Goal: Check status: Check status

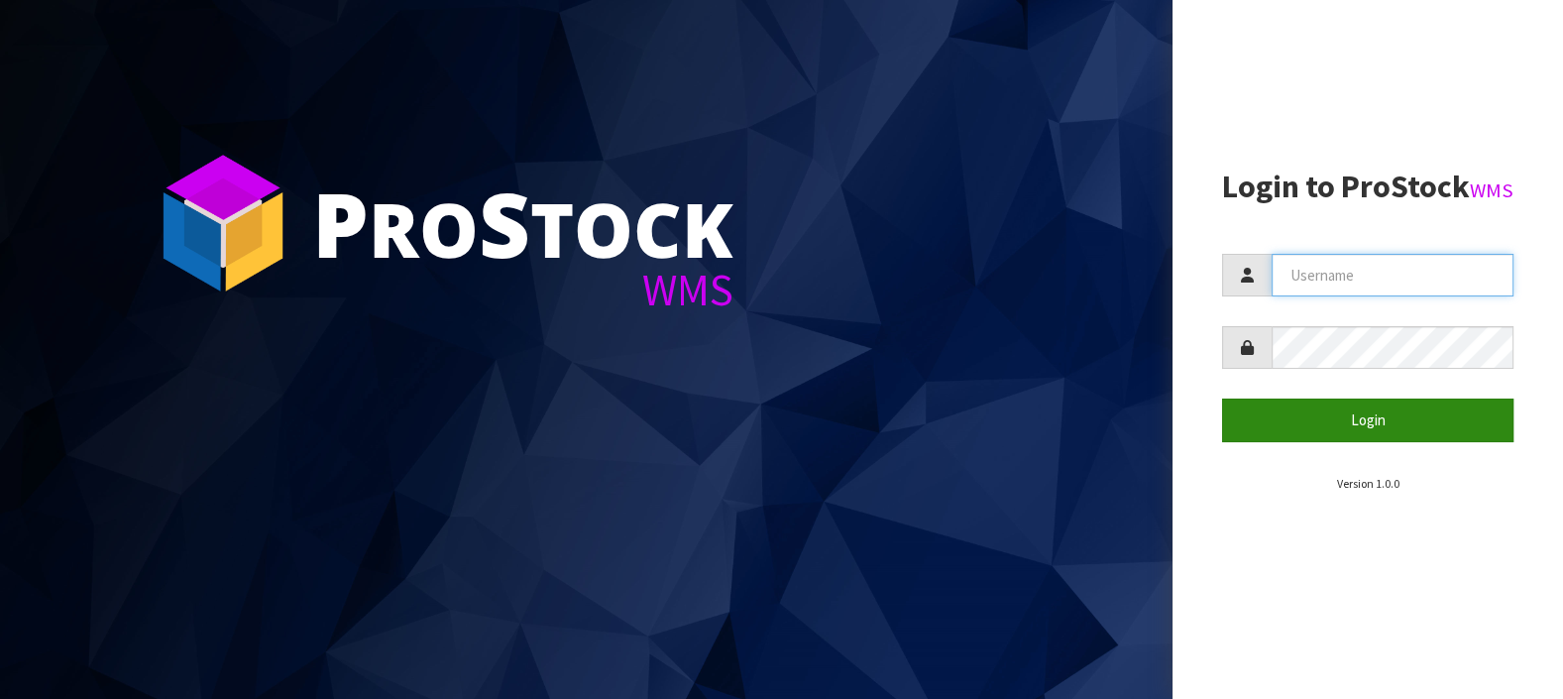
type input "LIFETIMEBRANDS"
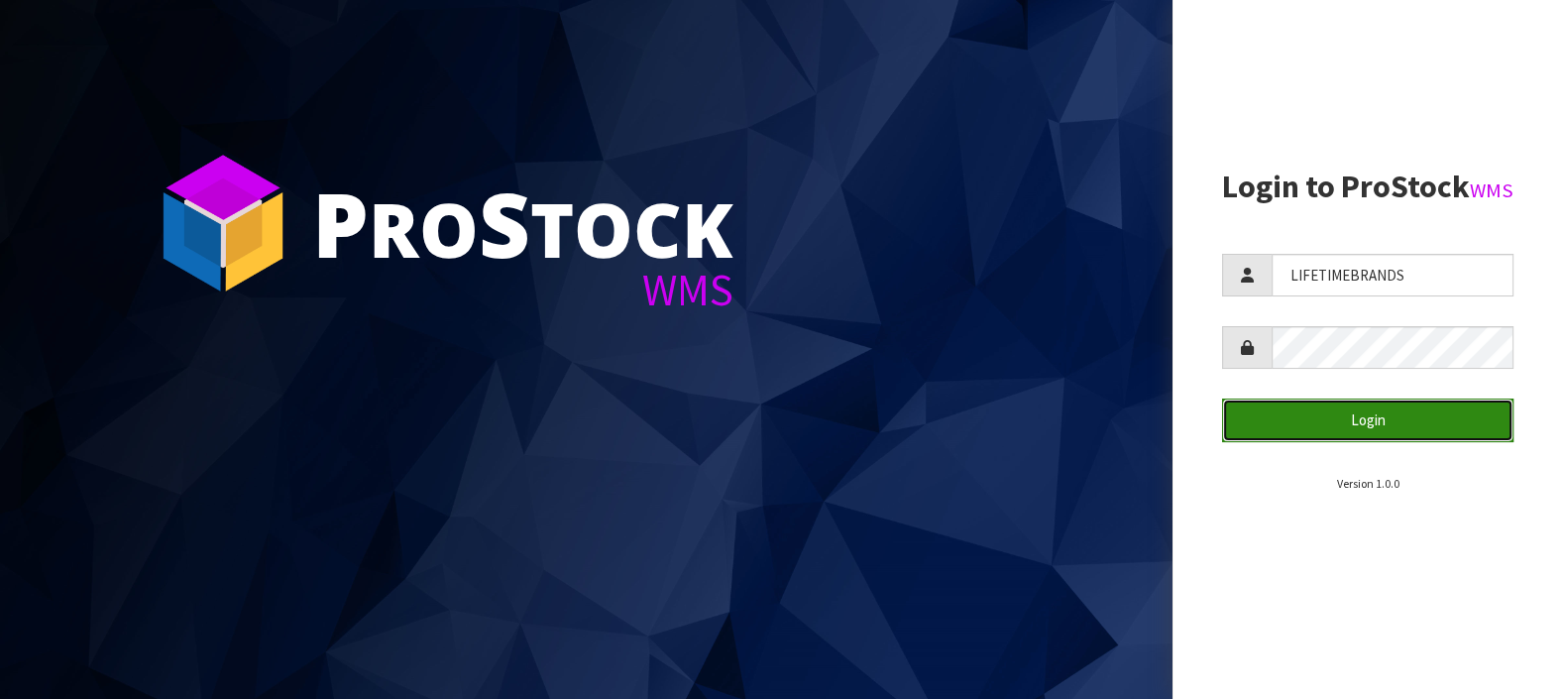
click at [1376, 441] on button "Login" at bounding box center [1367, 419] width 291 height 43
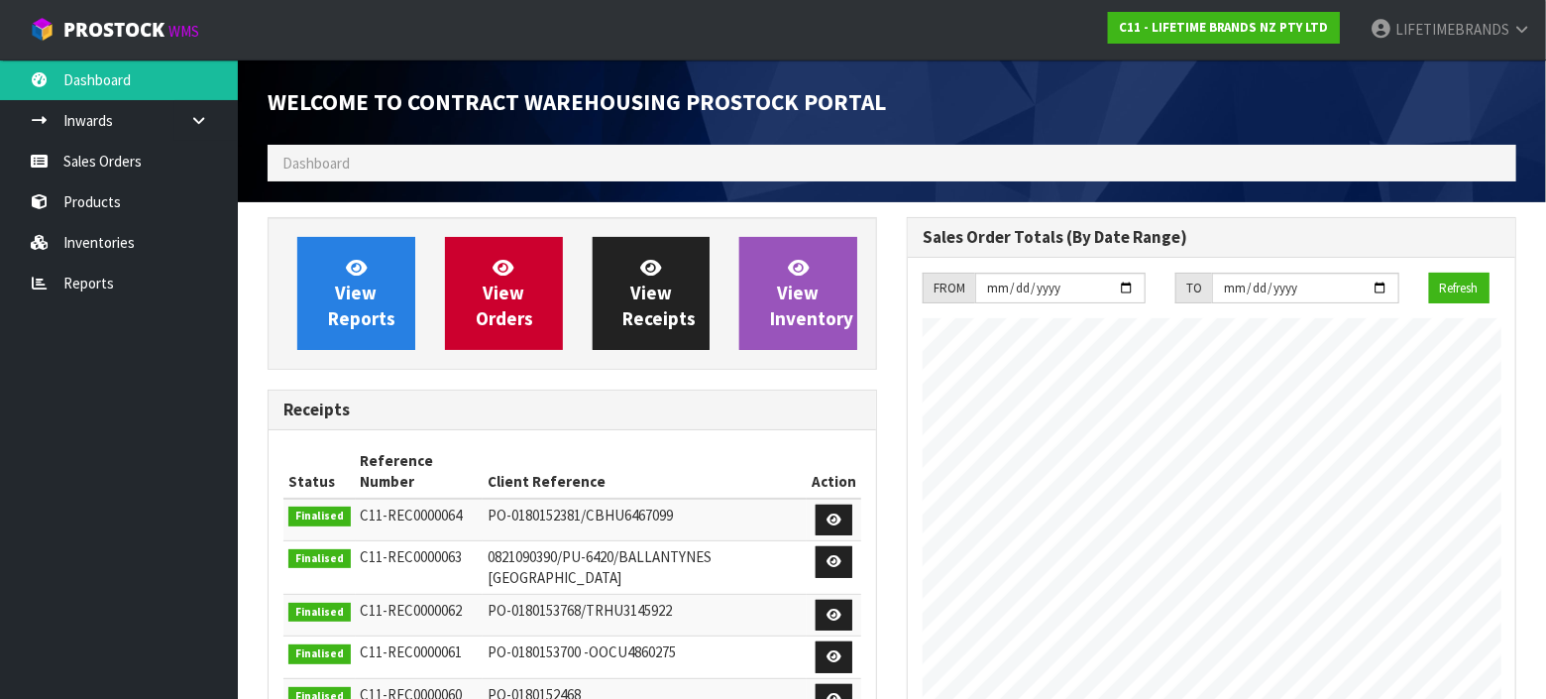
scroll to position [1202, 639]
click at [119, 167] on link "Sales Orders" at bounding box center [119, 161] width 238 height 41
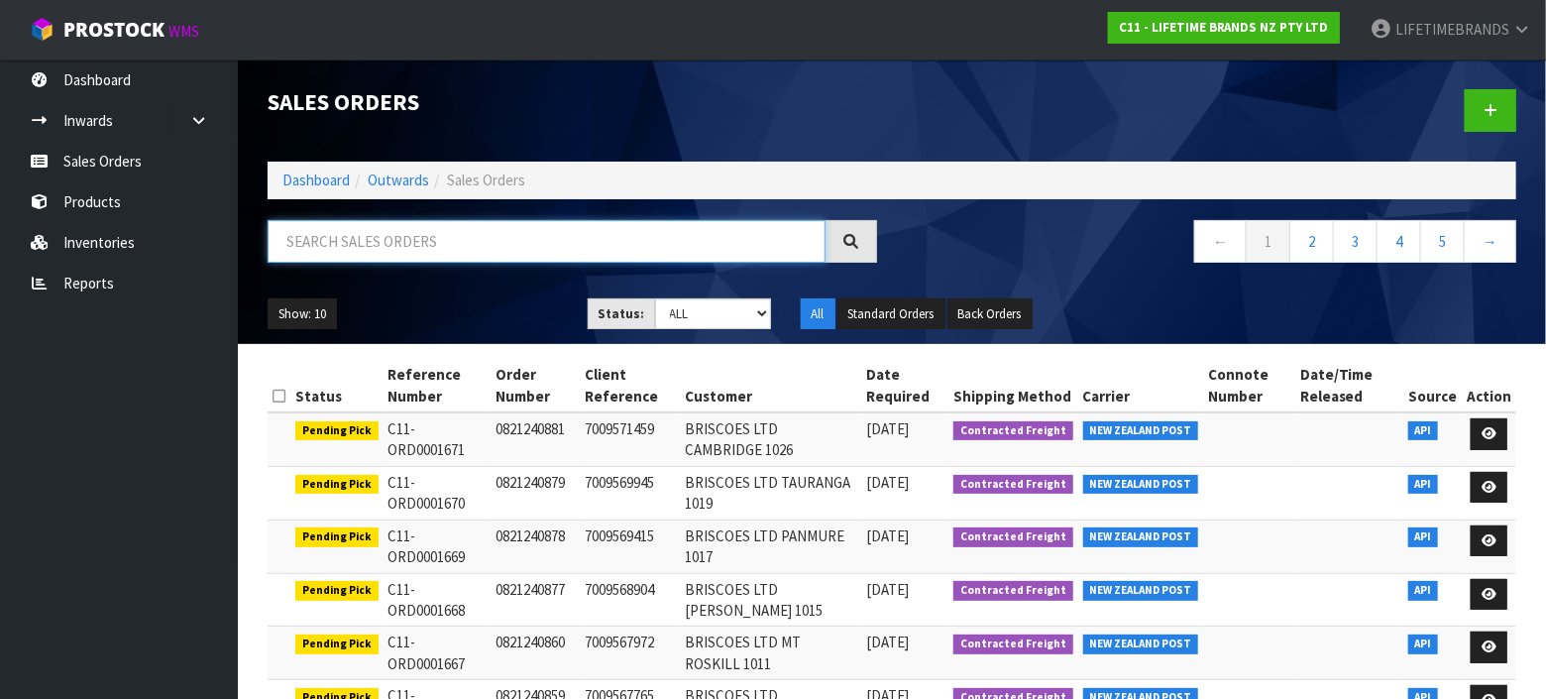
click at [387, 251] on input "text" at bounding box center [547, 241] width 558 height 43
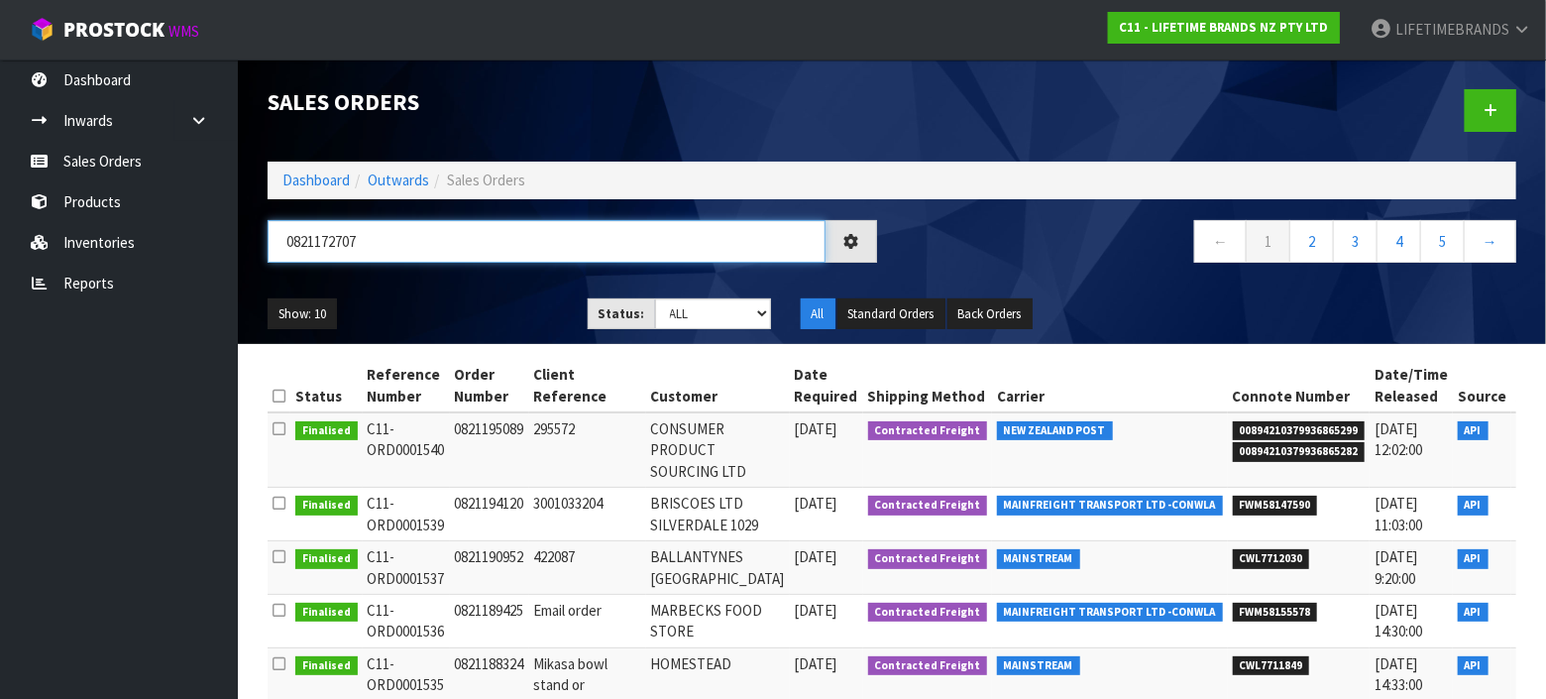
type input "0821172707"
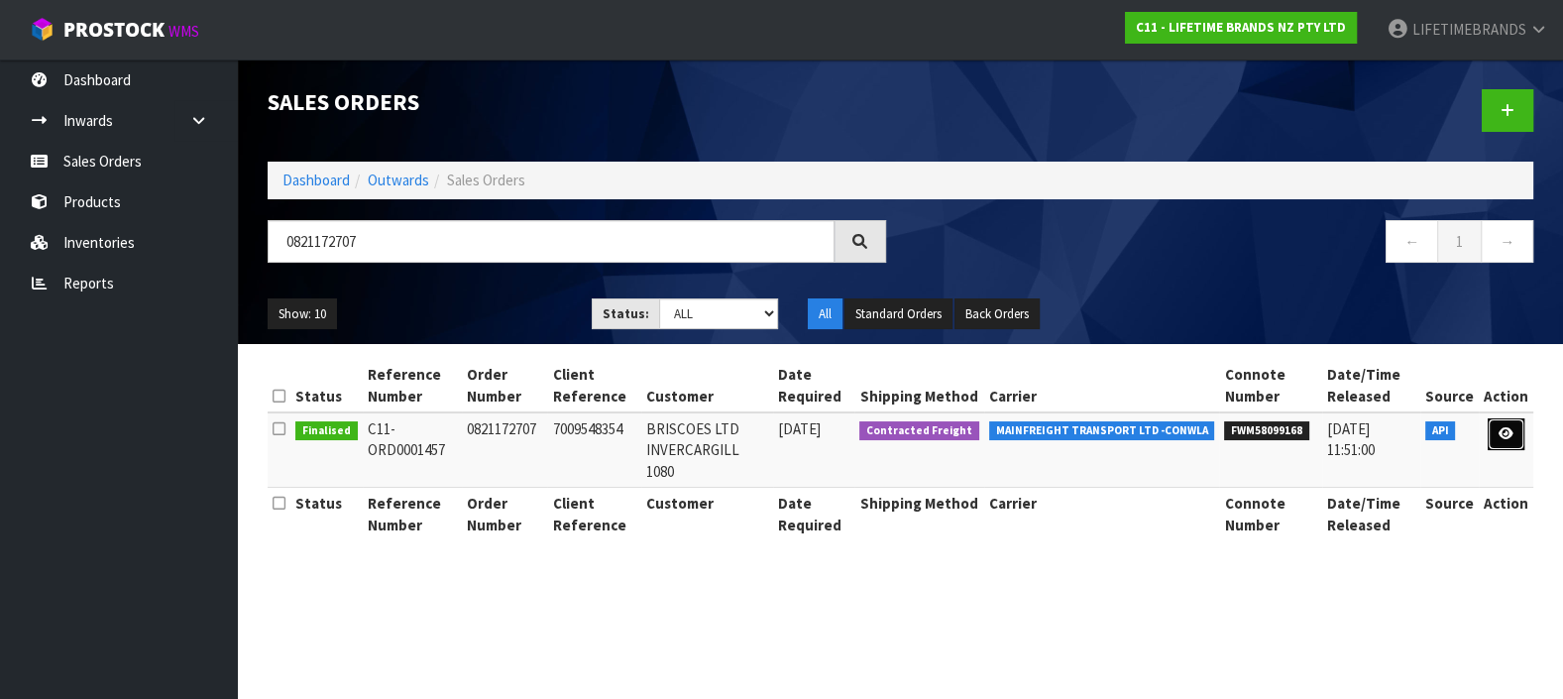
click at [1500, 427] on icon at bounding box center [1505, 433] width 15 height 13
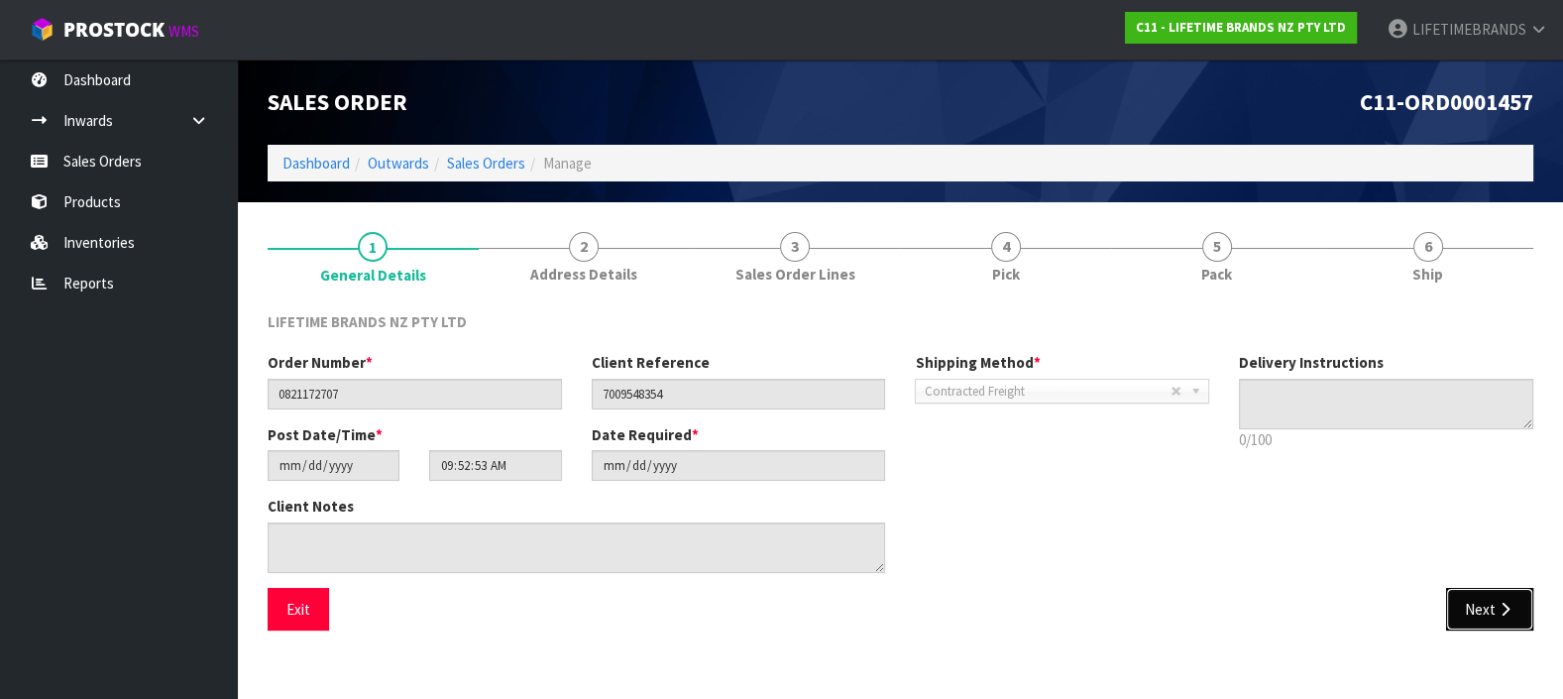
click at [1475, 608] on button "Next" at bounding box center [1489, 609] width 87 height 43
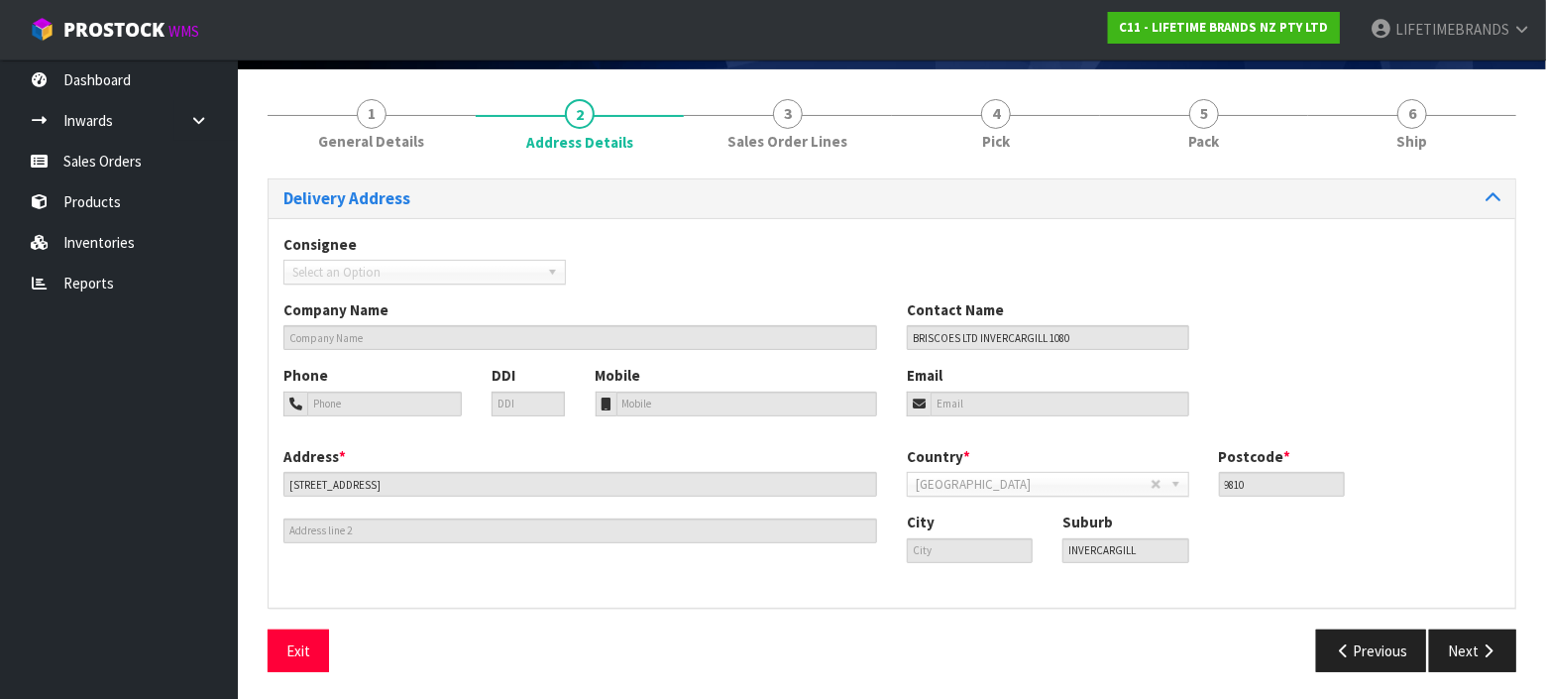
scroll to position [134, 0]
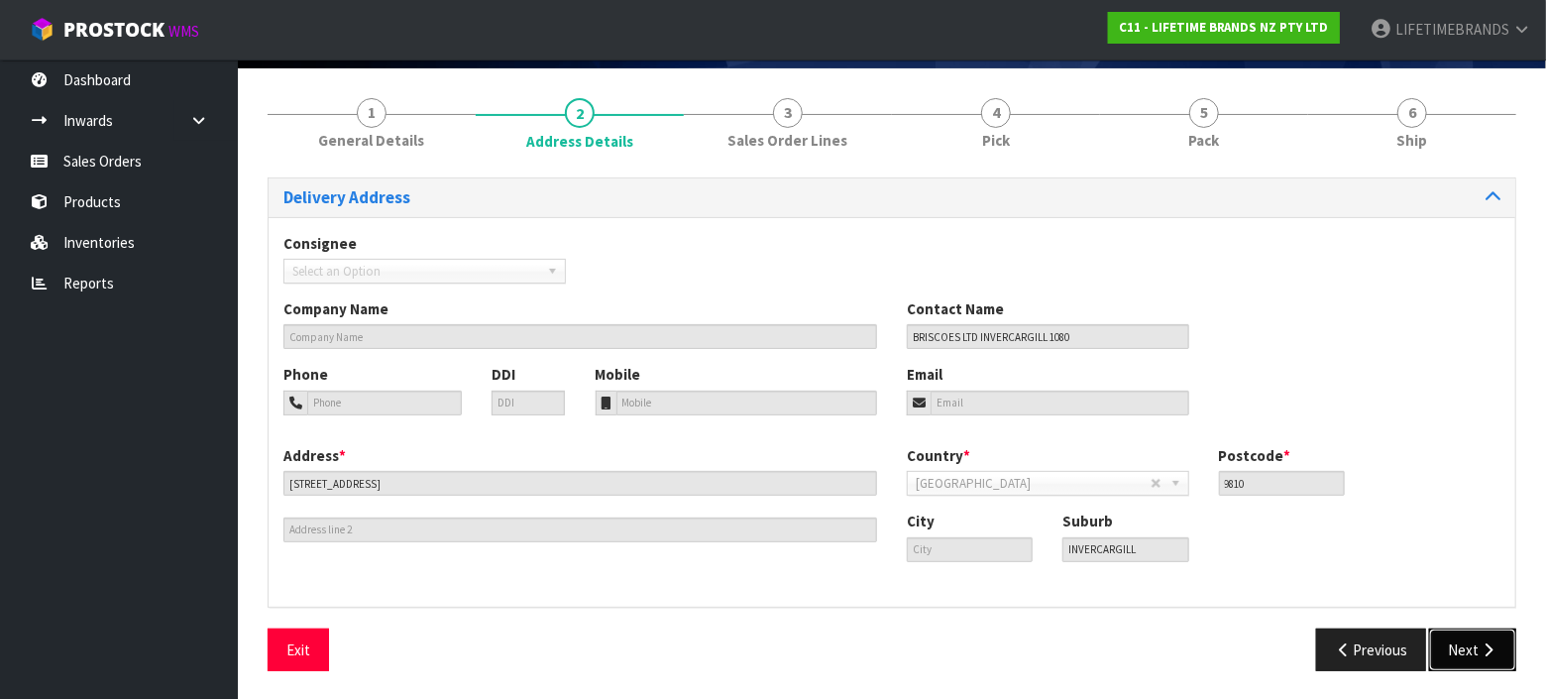
click at [1481, 642] on icon "button" at bounding box center [1488, 649] width 19 height 15
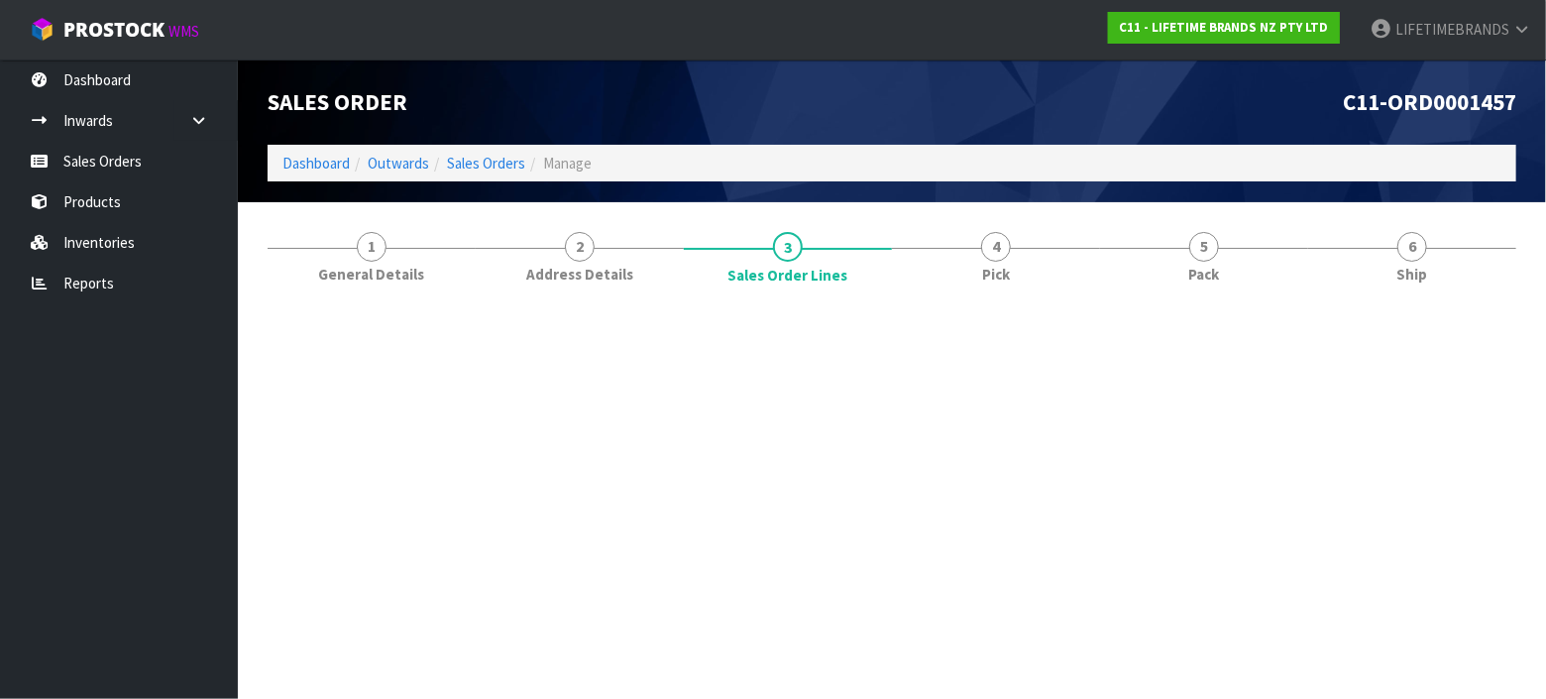
scroll to position [0, 0]
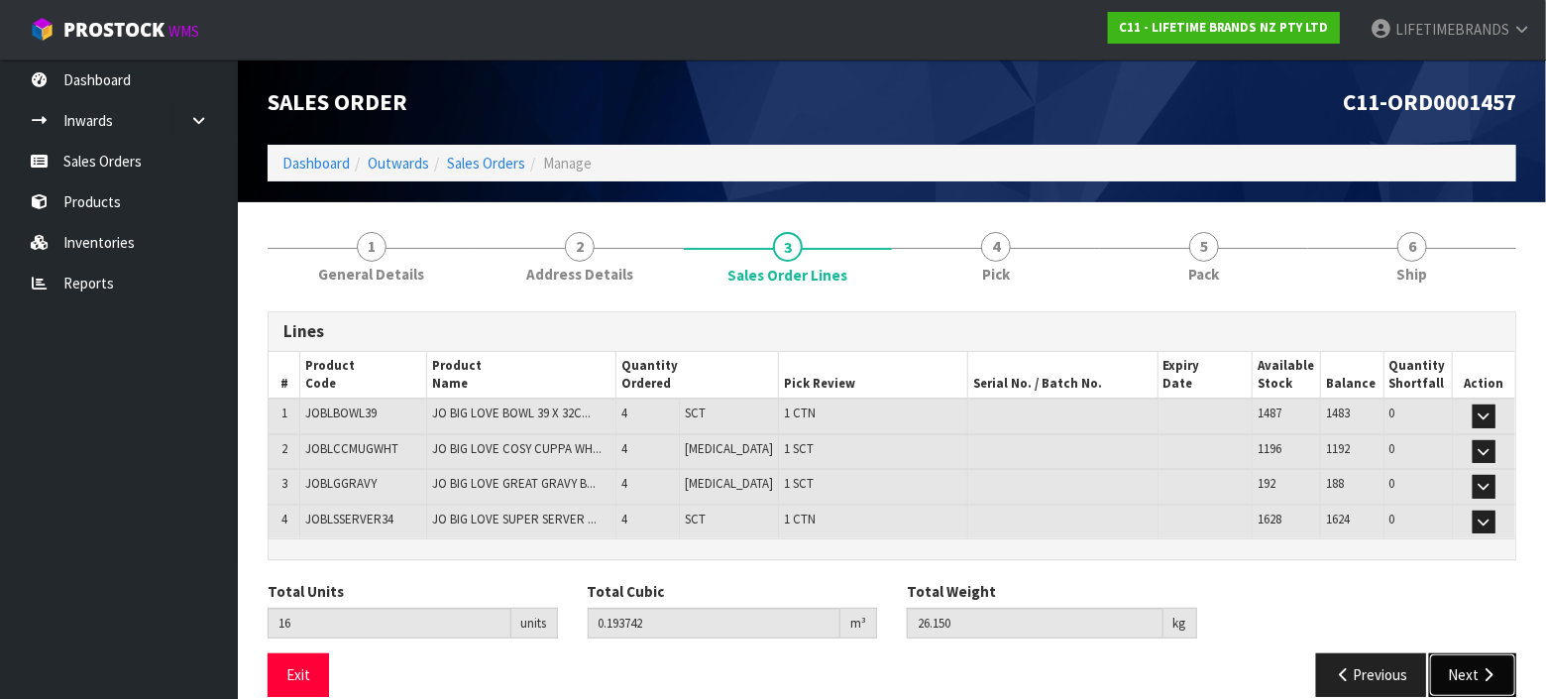
click at [1467, 672] on button "Next" at bounding box center [1472, 674] width 87 height 43
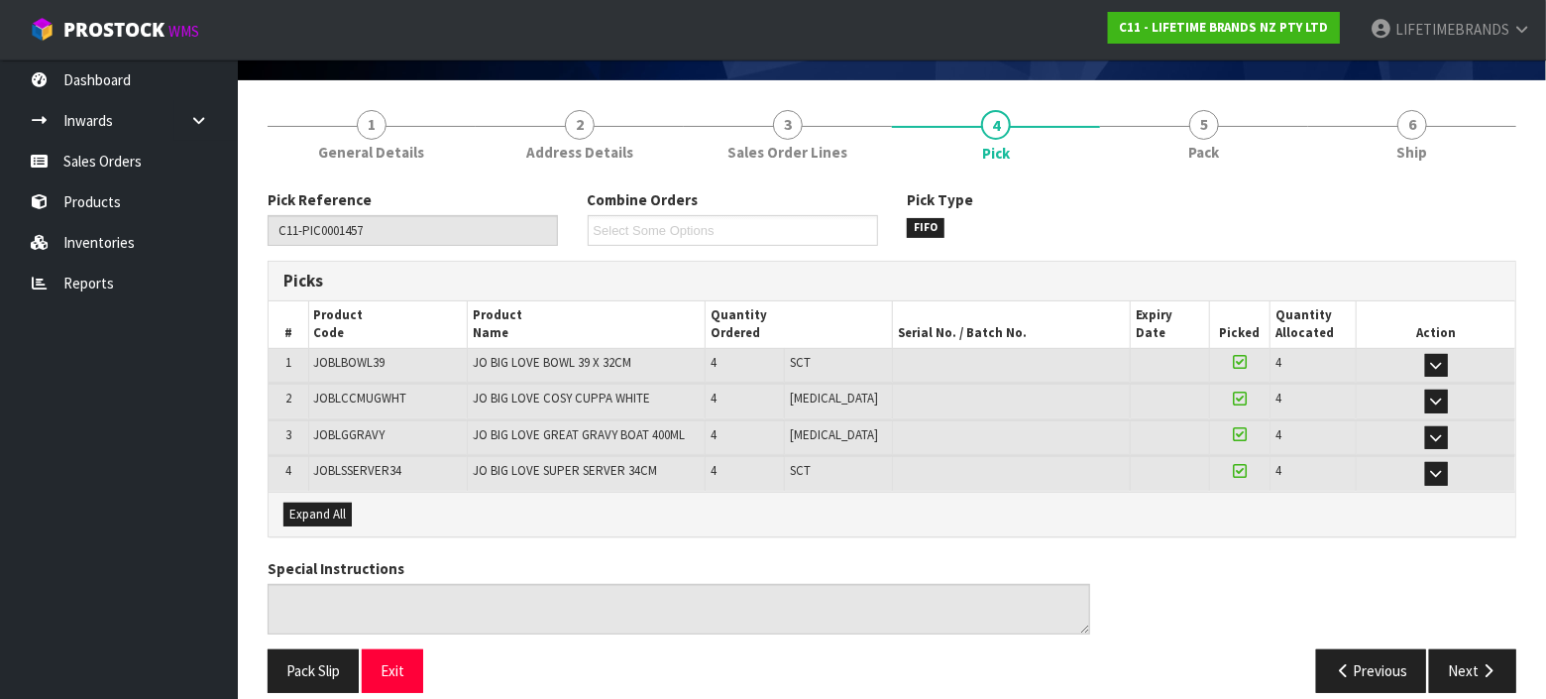
scroll to position [139, 0]
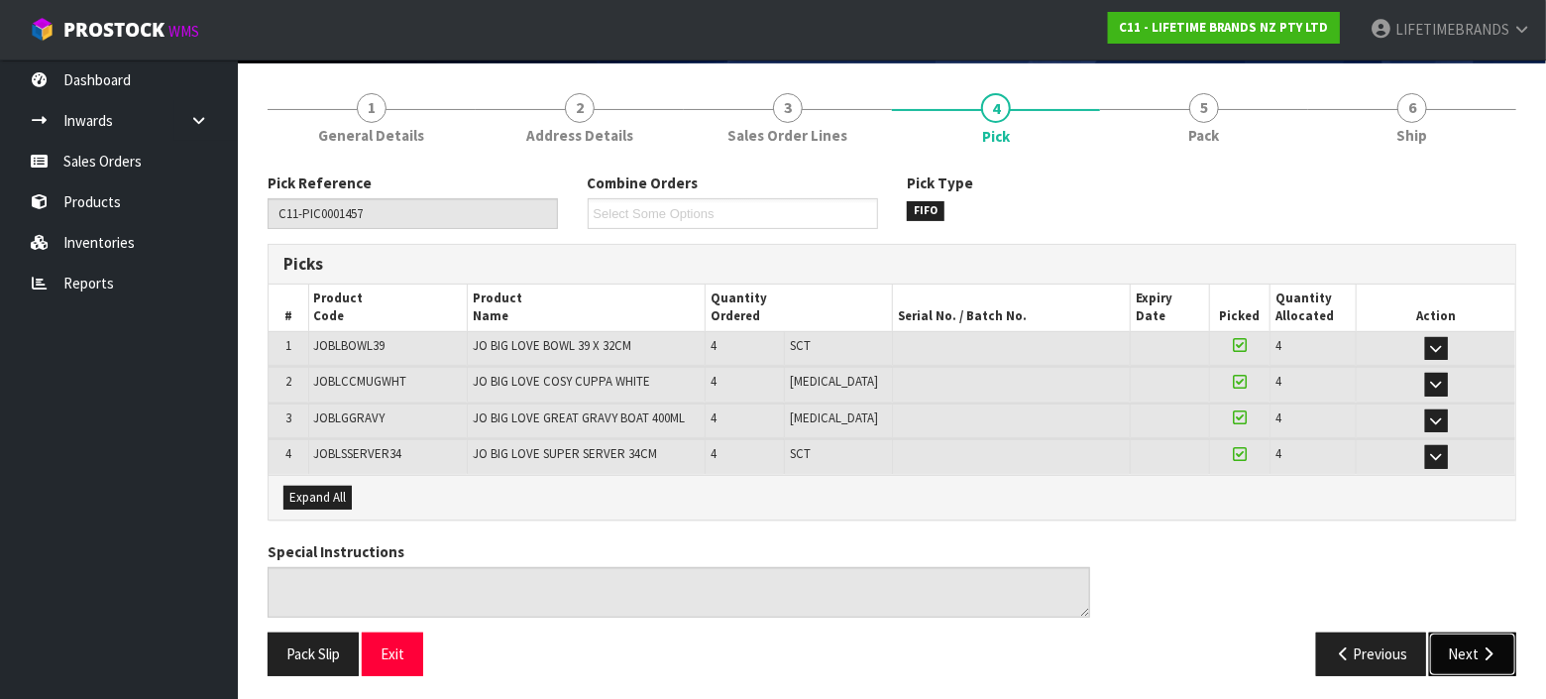
click at [1470, 653] on button "Next" at bounding box center [1472, 653] width 87 height 43
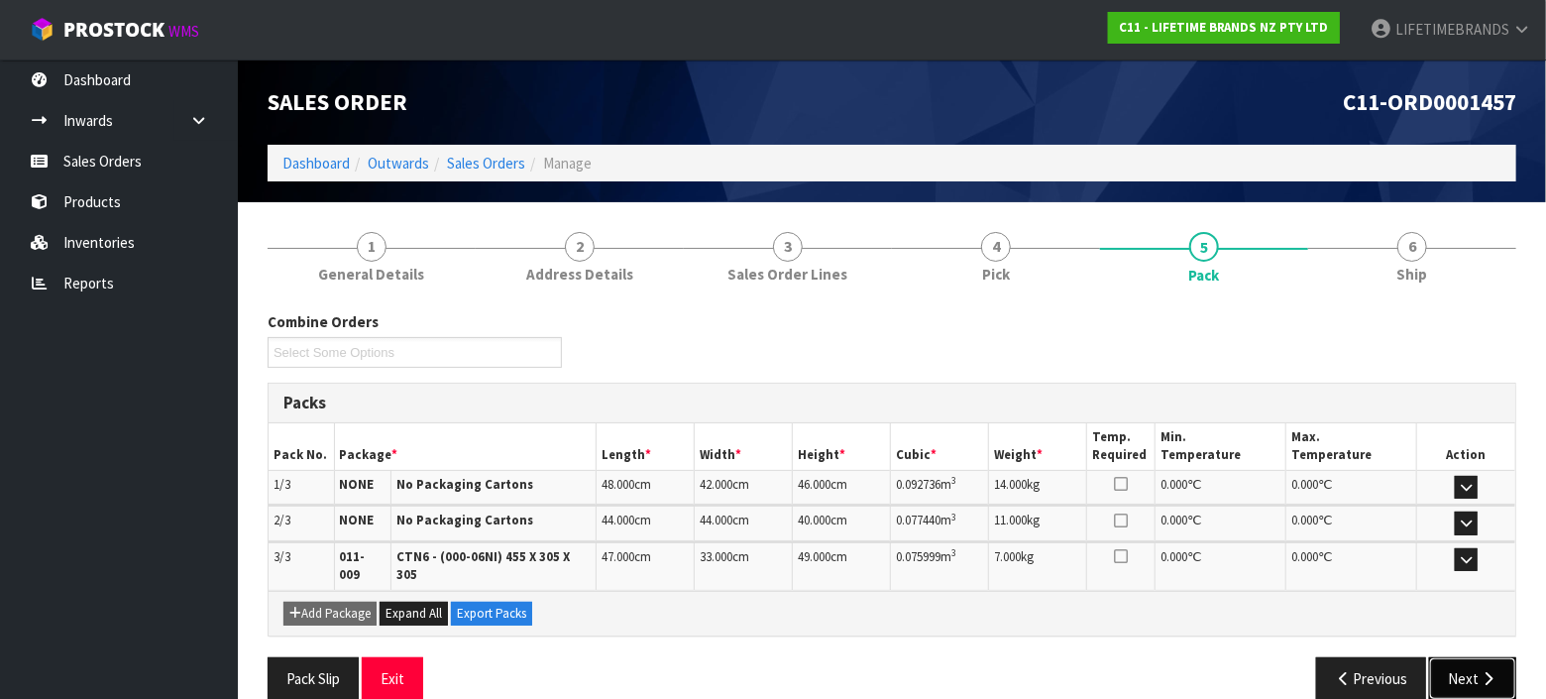
click at [1473, 657] on button "Next" at bounding box center [1472, 678] width 87 height 43
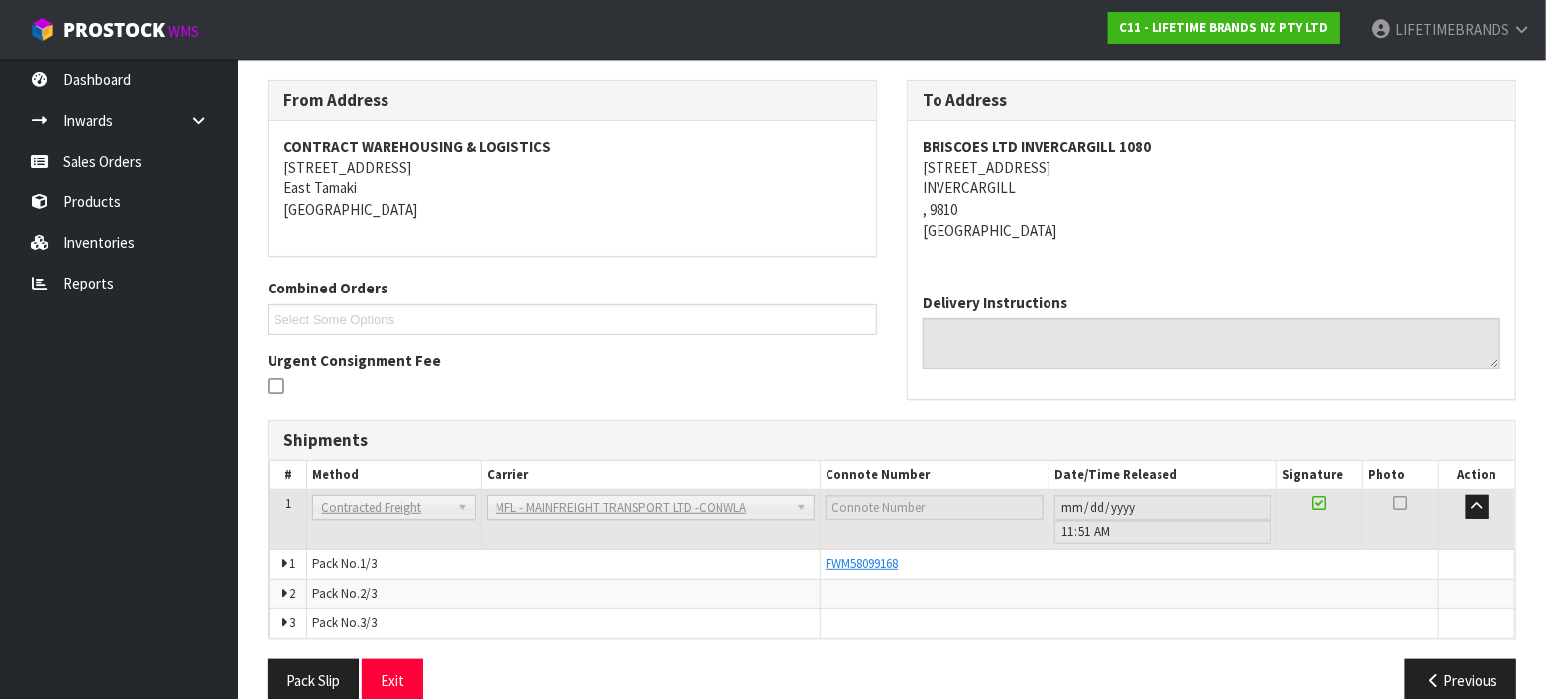
scroll to position [260, 0]
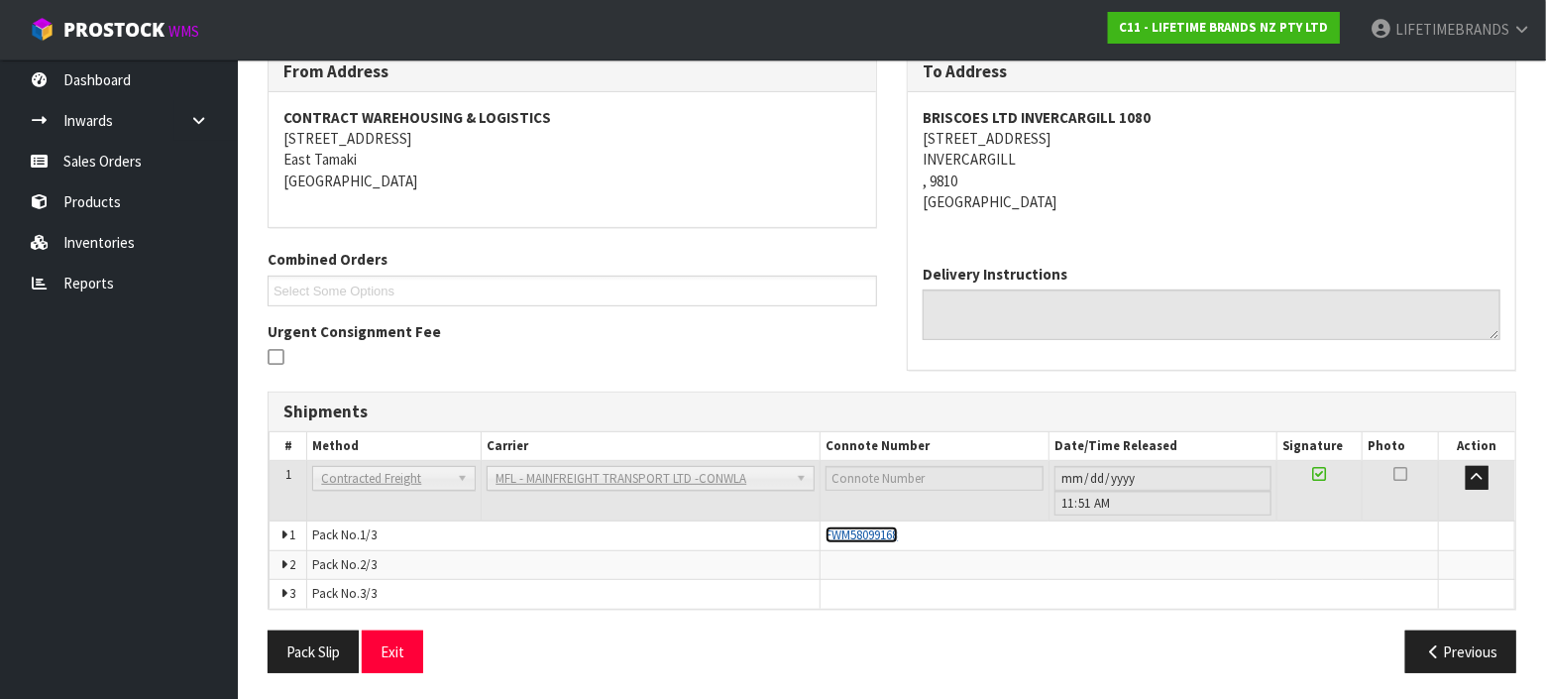
click at [862, 530] on span "FWM58099168" at bounding box center [862, 534] width 72 height 17
